Goal: Check status: Check status

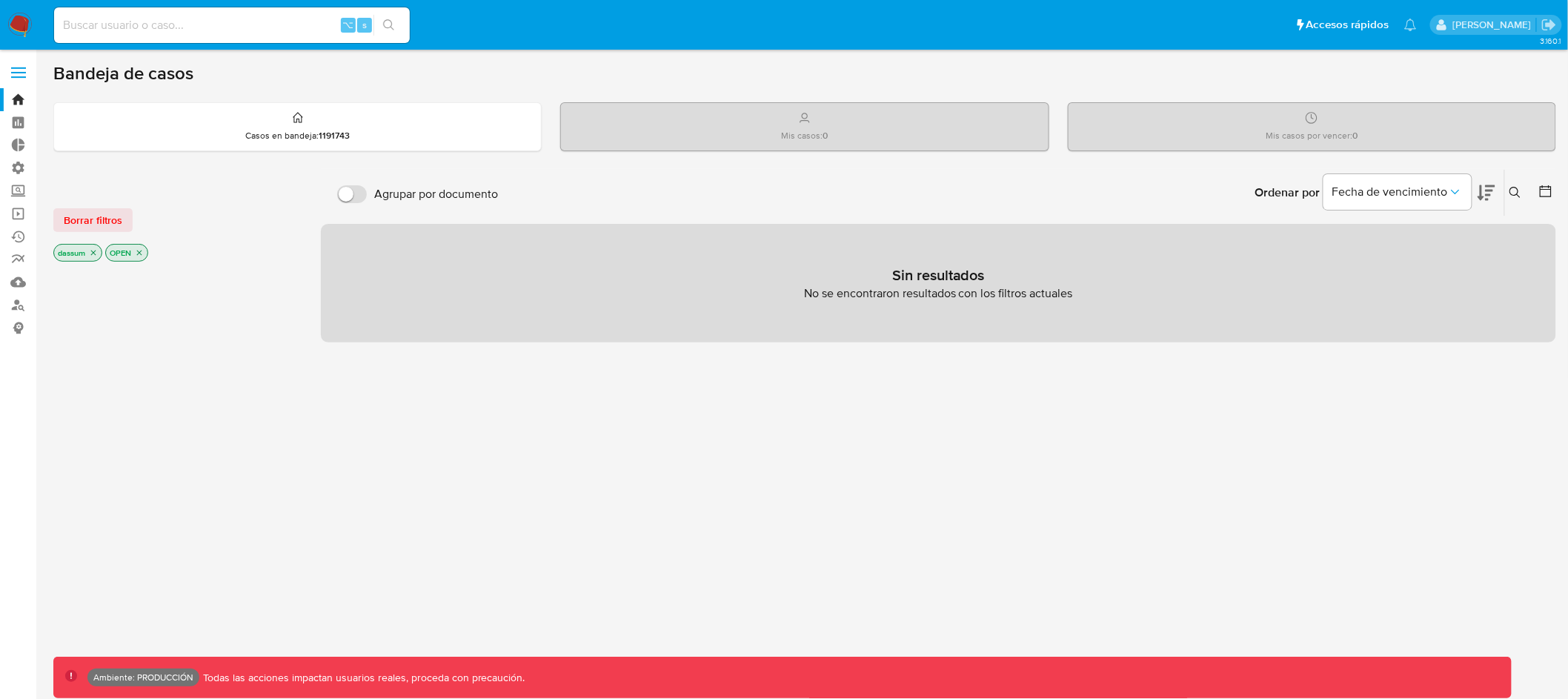
click at [17, 72] on span at bounding box center [18, 73] width 15 height 2
click at [0, 0] on input "checkbox" at bounding box center [0, 0] width 0 height 0
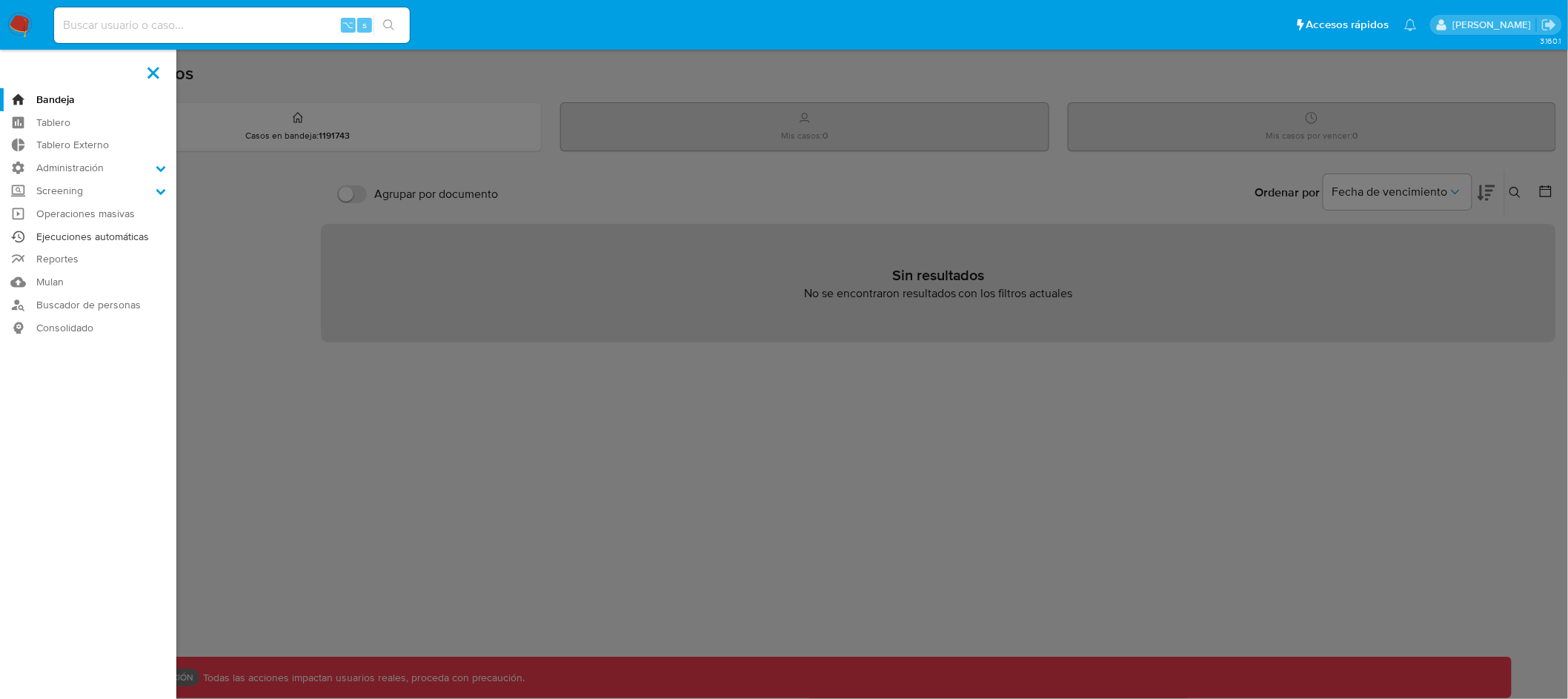
click at [83, 241] on link "Ejecuciones automáticas" at bounding box center [88, 236] width 177 height 23
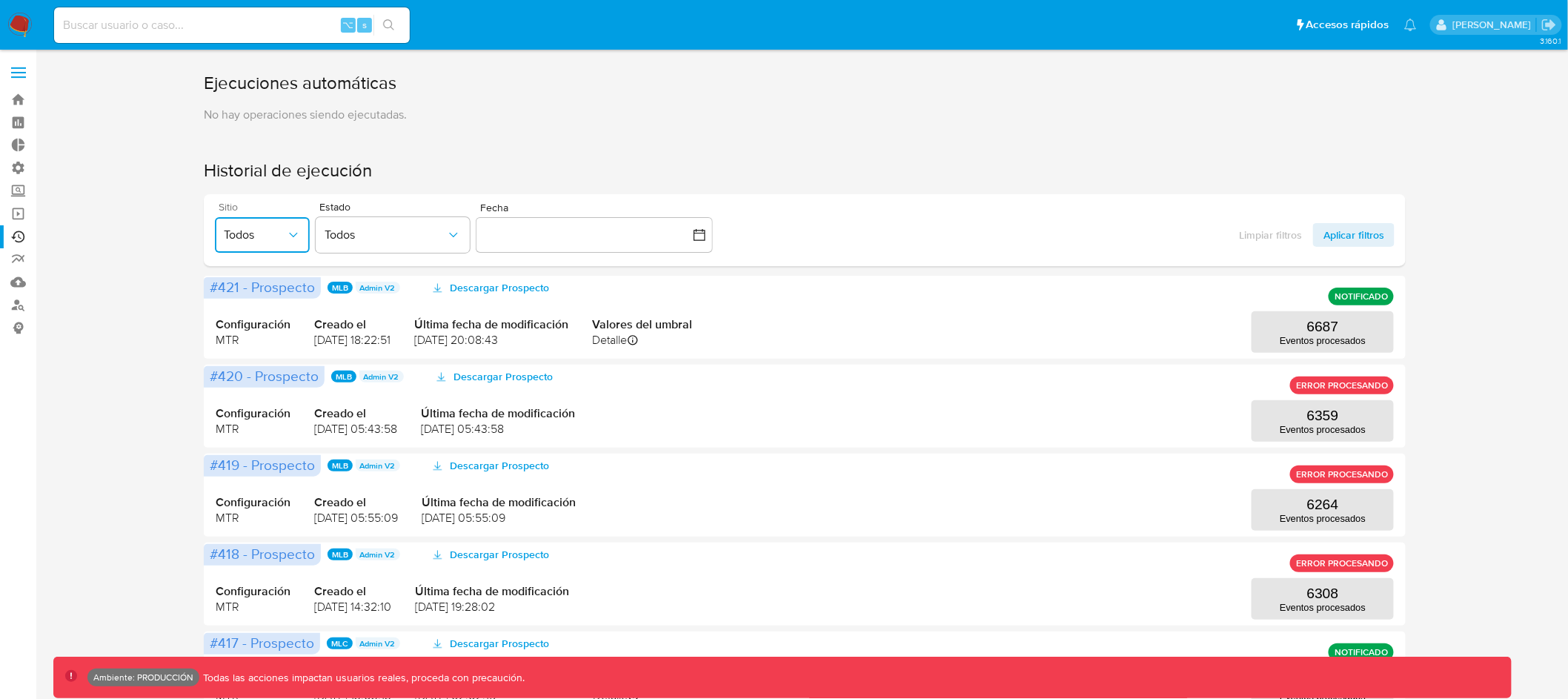
click at [282, 236] on span "Todos" at bounding box center [254, 235] width 62 height 15
click at [136, 123] on div "Ejecuciones automáticas No hay operaciones siendo ejecutadas. Historial de ejec…" at bounding box center [805, 638] width 1503 height 1135
click at [297, 241] on icon "button" at bounding box center [293, 235] width 15 height 15
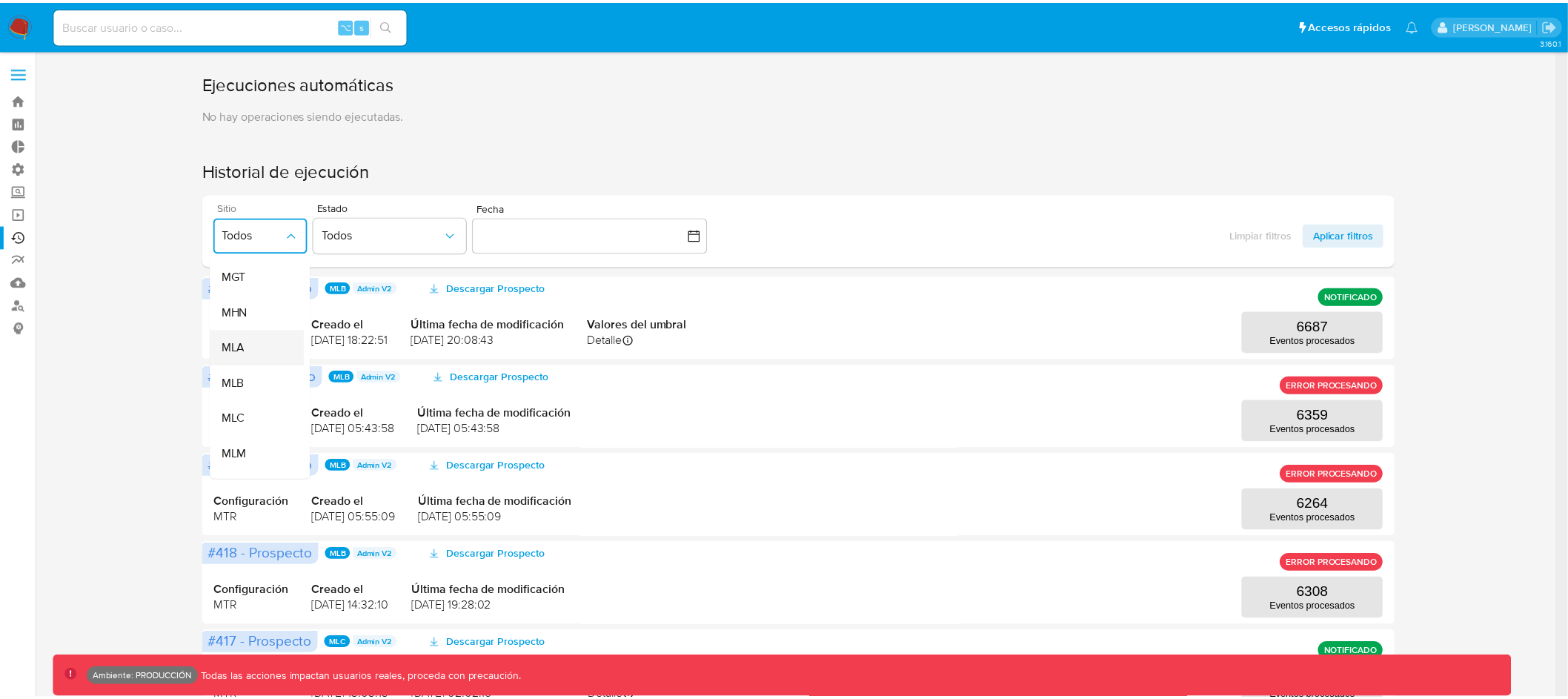
scroll to position [248, 0]
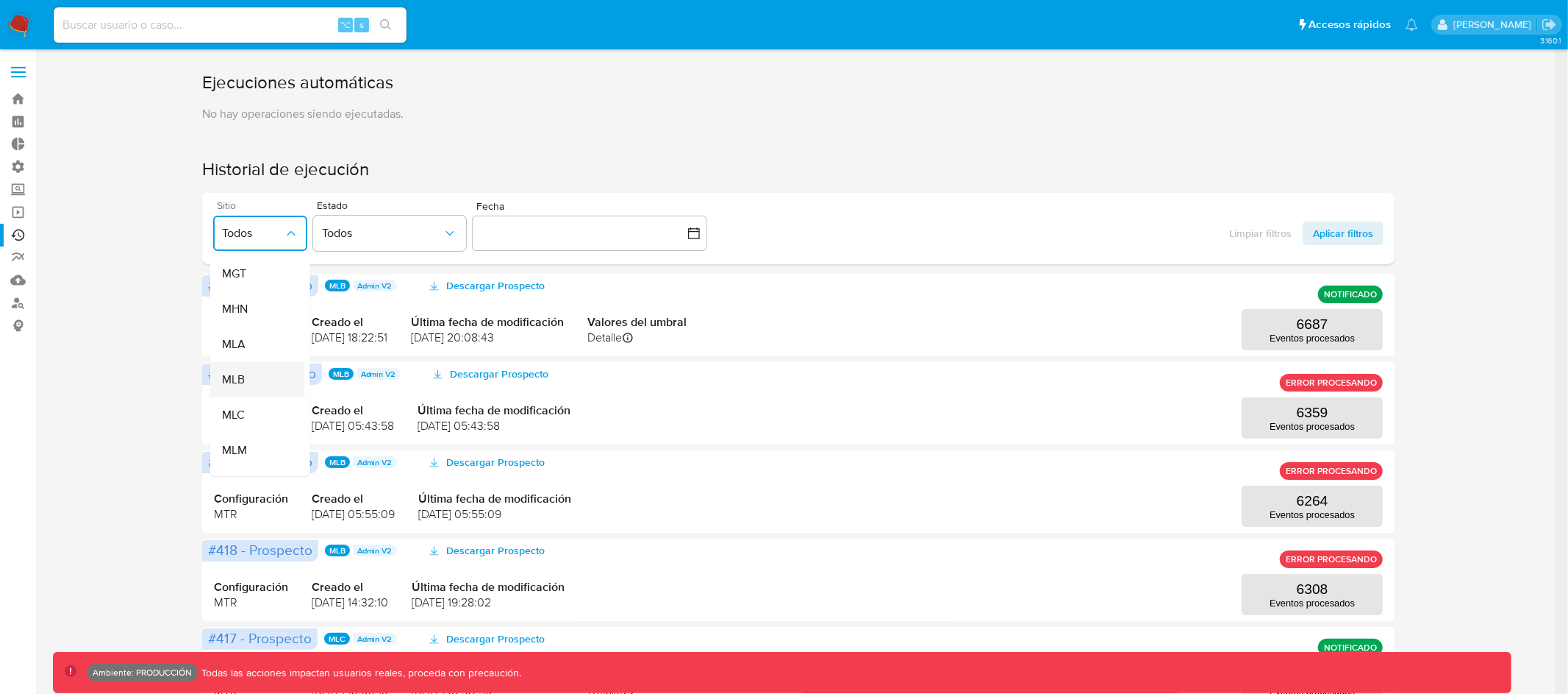
click at [259, 377] on div "MLB" at bounding box center [251, 380] width 62 height 35
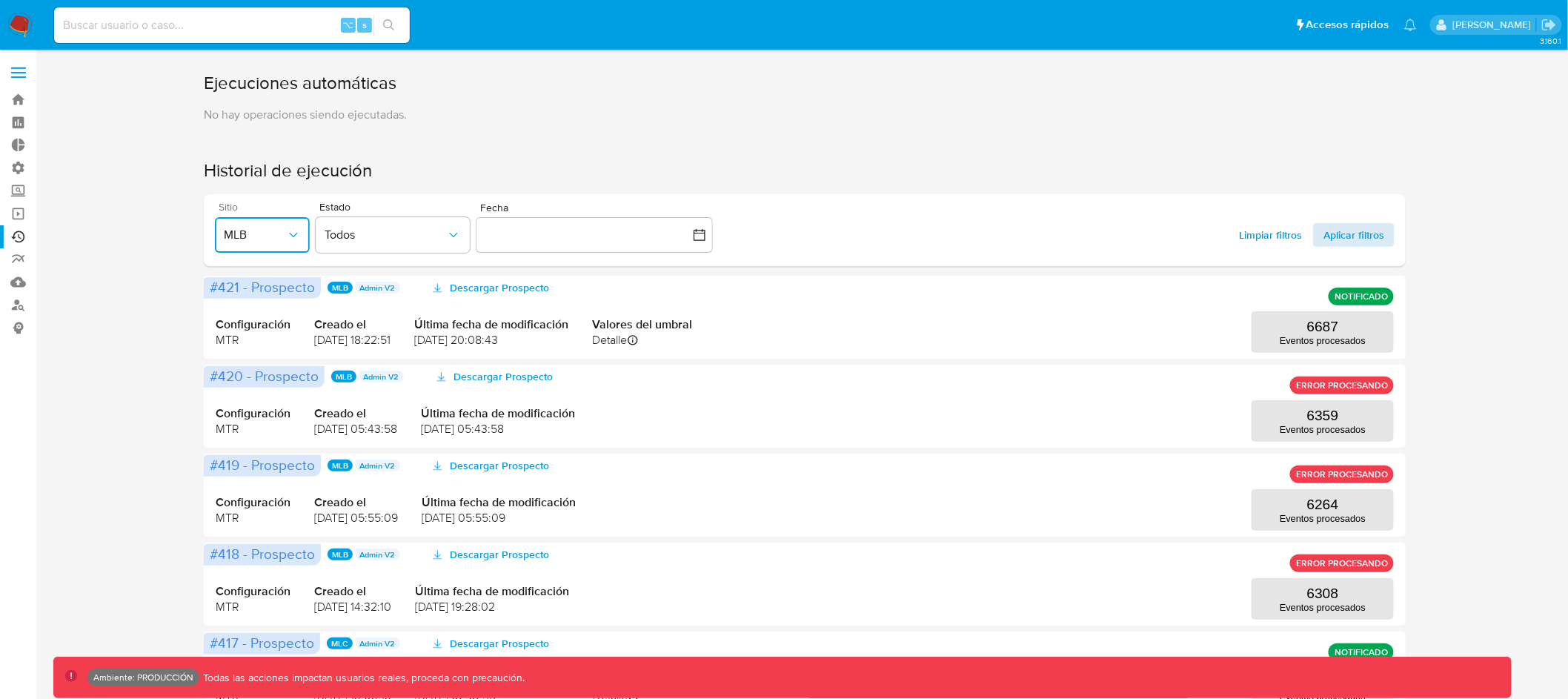
click at [1336, 224] on span "Aplicar filtros" at bounding box center [1354, 235] width 61 height 24
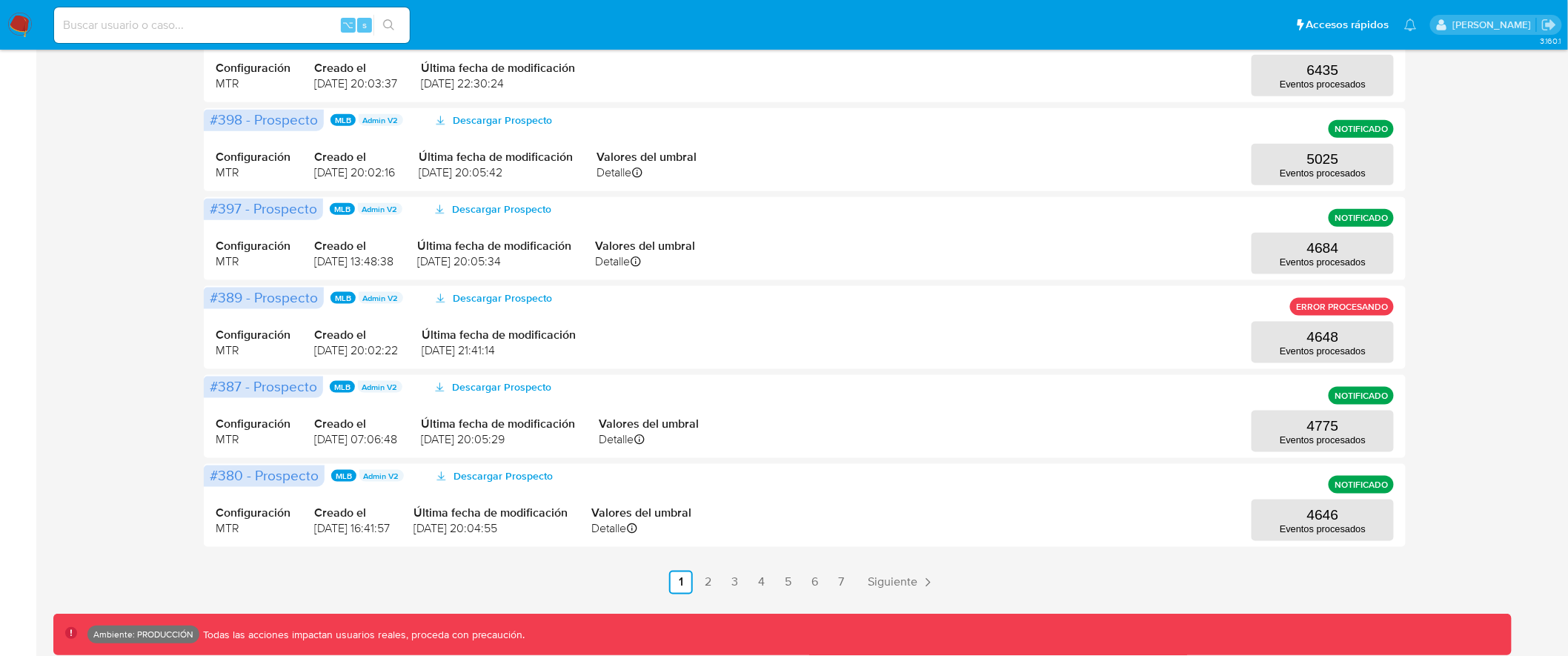
scroll to position [614, 0]
drag, startPoint x: 318, startPoint y: 169, endPoint x: 415, endPoint y: 168, distance: 97.0
click at [395, 169] on span "07/08/2025 20:02:16" at bounding box center [355, 172] width 81 height 17
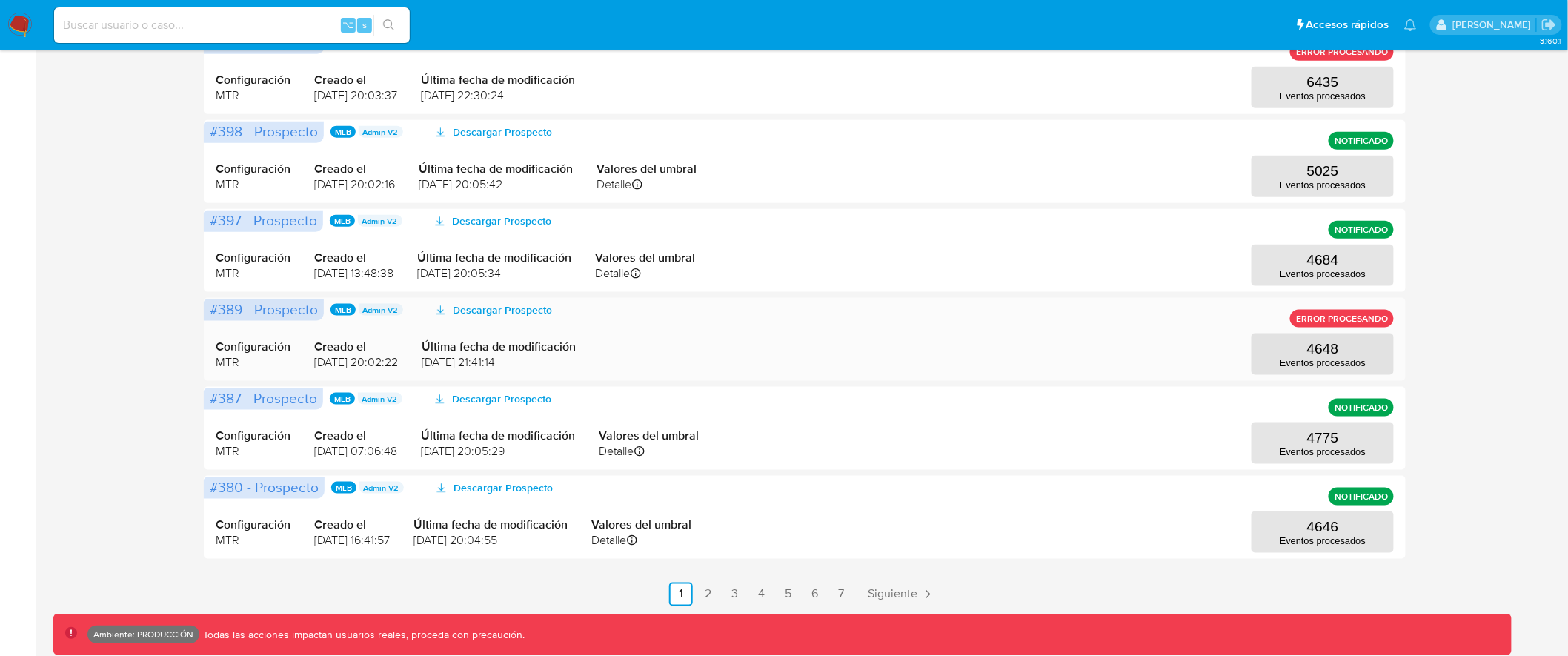
drag, startPoint x: 313, startPoint y: 364, endPoint x: 434, endPoint y: 364, distance: 121.0
click at [434, 364] on div "Configuración MTR Creado el 07/07/2025 20:02:22 Última fecha de modificación 07…" at bounding box center [805, 339] width 1178 height 71
click at [350, 362] on span "07/07/2025 20:02:22" at bounding box center [356, 362] width 84 height 17
drag, startPoint x: 312, startPoint y: 362, endPoint x: 425, endPoint y: 362, distance: 113.0
click at [425, 362] on div "Configuración MTR Creado el 07/07/2025 20:02:22 Última fecha de modificación 07…" at bounding box center [805, 339] width 1178 height 71
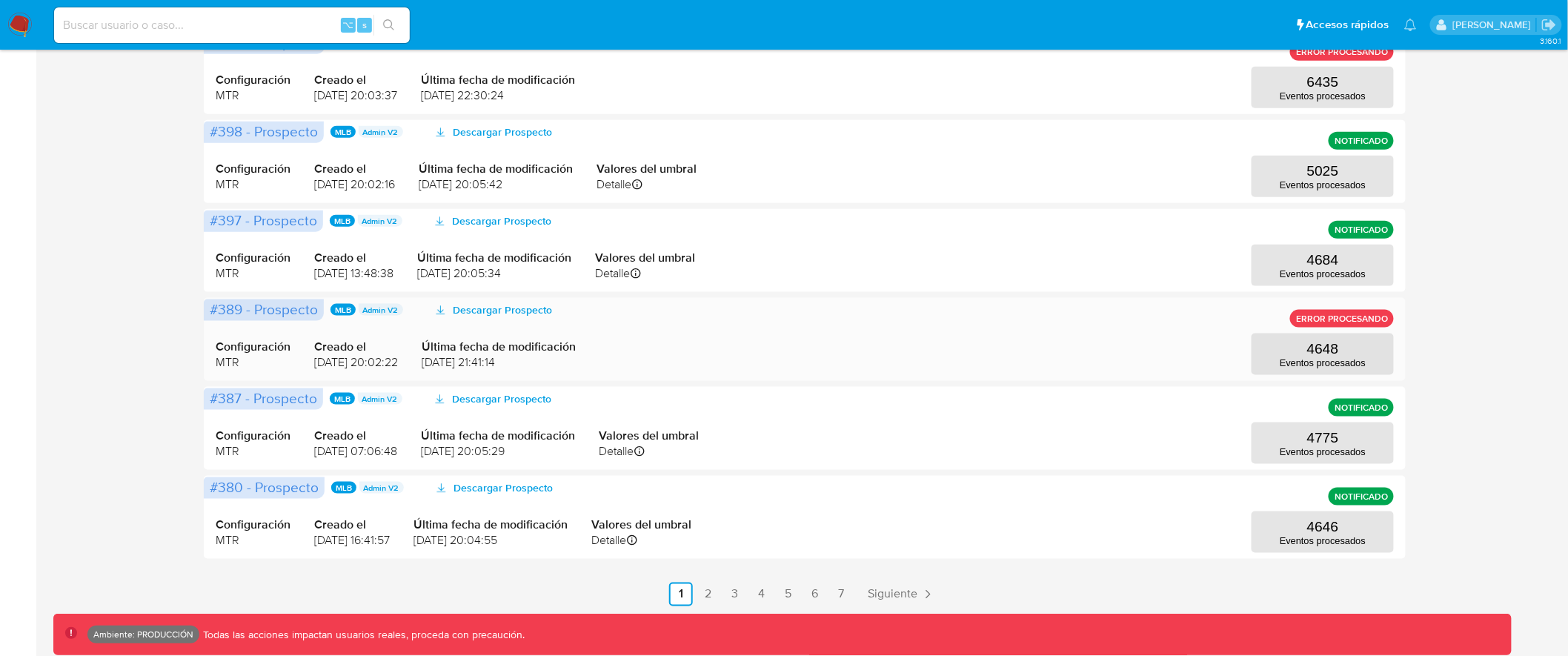
click at [335, 346] on span "Creado el" at bounding box center [356, 346] width 84 height 17
drag, startPoint x: 315, startPoint y: 364, endPoint x: 443, endPoint y: 364, distance: 128.0
click at [443, 364] on div "Configuración MTR Creado el 07/07/2025 20:02:22 Última fecha de modificación 07…" at bounding box center [805, 339] width 1178 height 71
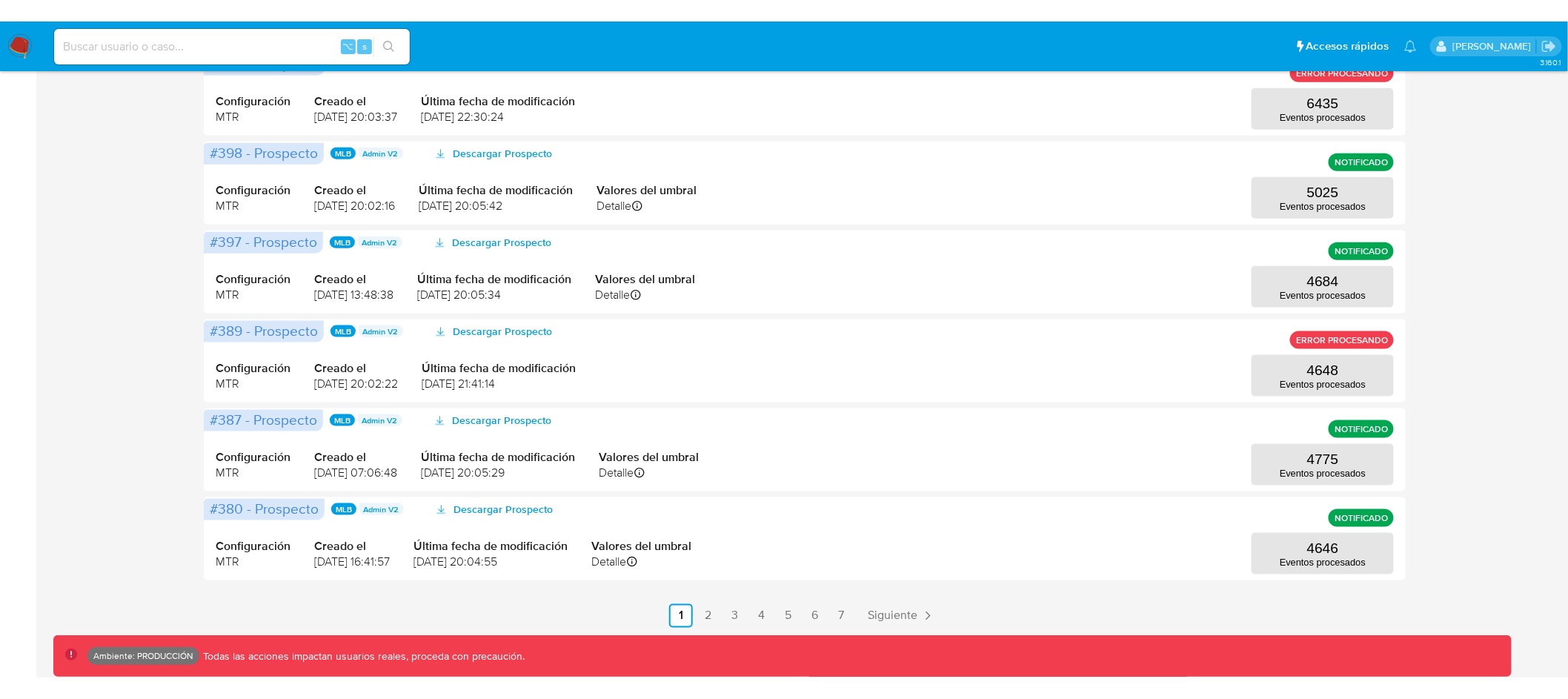
scroll to position [571, 0]
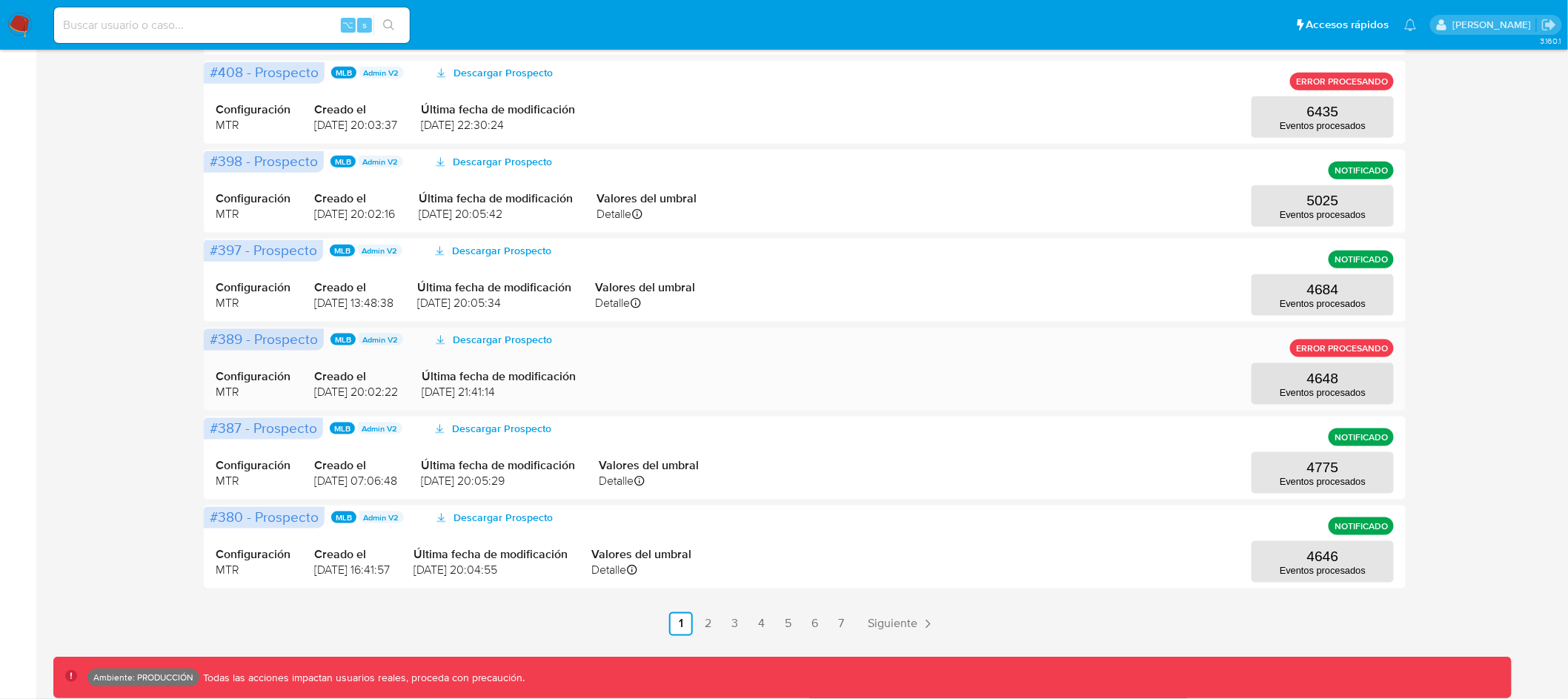
click at [783, 376] on div "Configuración MTR Creado el 07/07/2025 20:02:22 Última fecha de modificación 07…" at bounding box center [805, 369] width 1178 height 71
